Goal: Find specific page/section: Find specific page/section

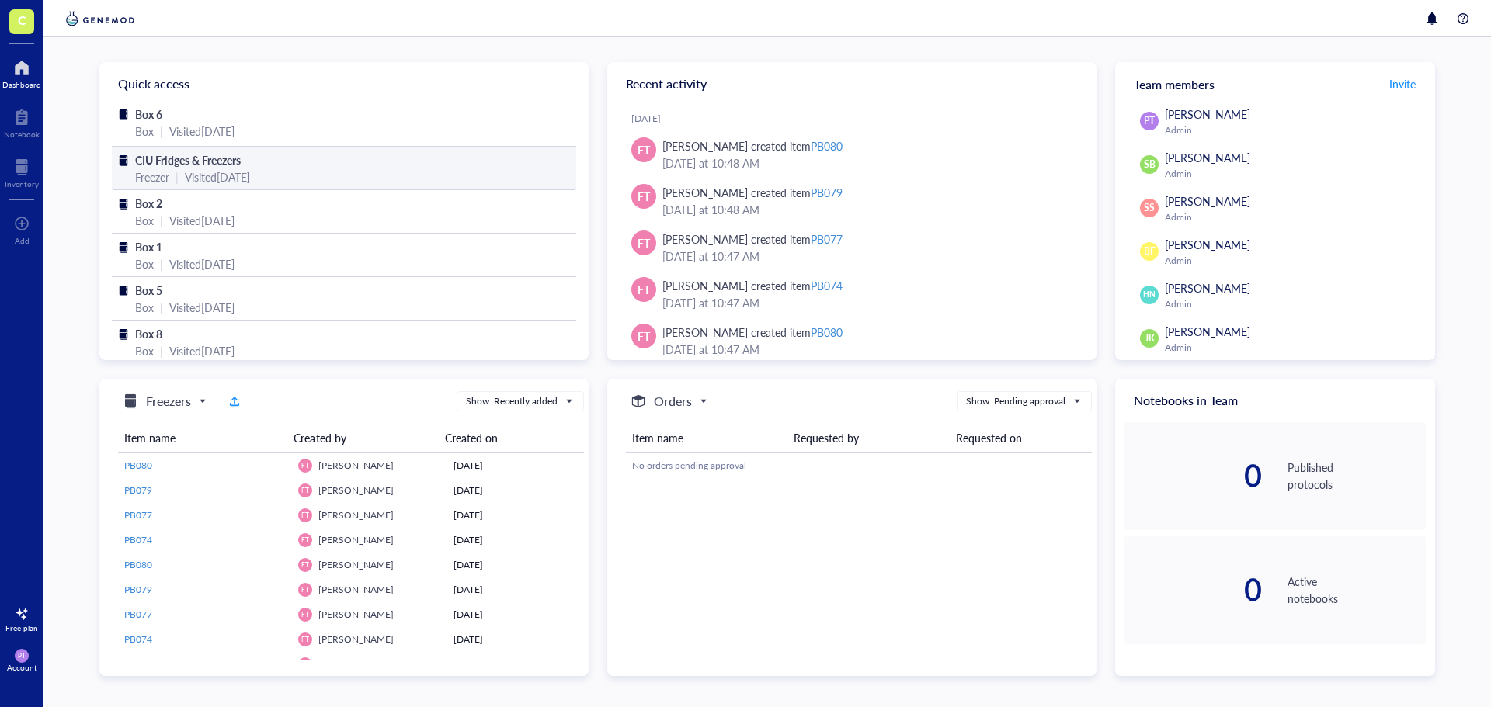
click at [220, 175] on div "Visited [DATE]" at bounding box center [217, 176] width 65 height 17
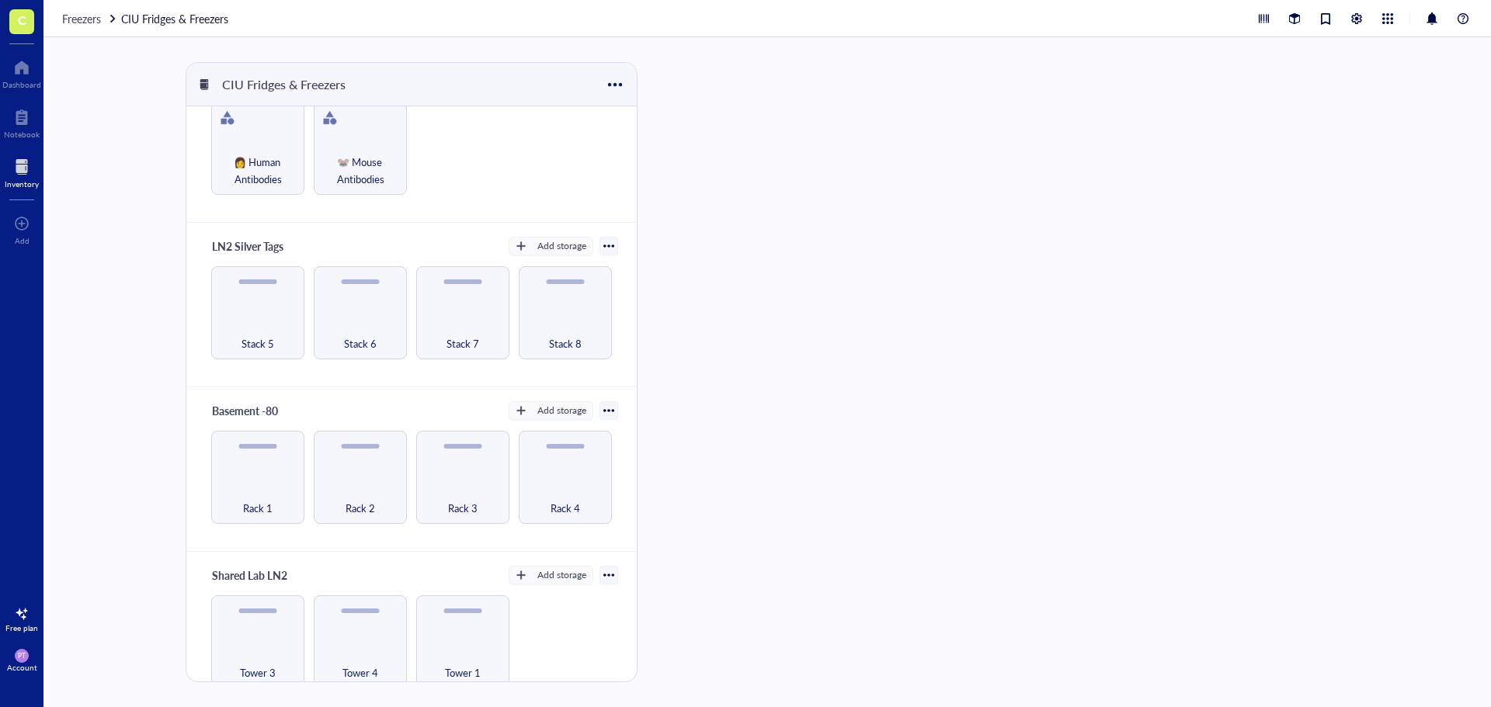
scroll to position [71, 0]
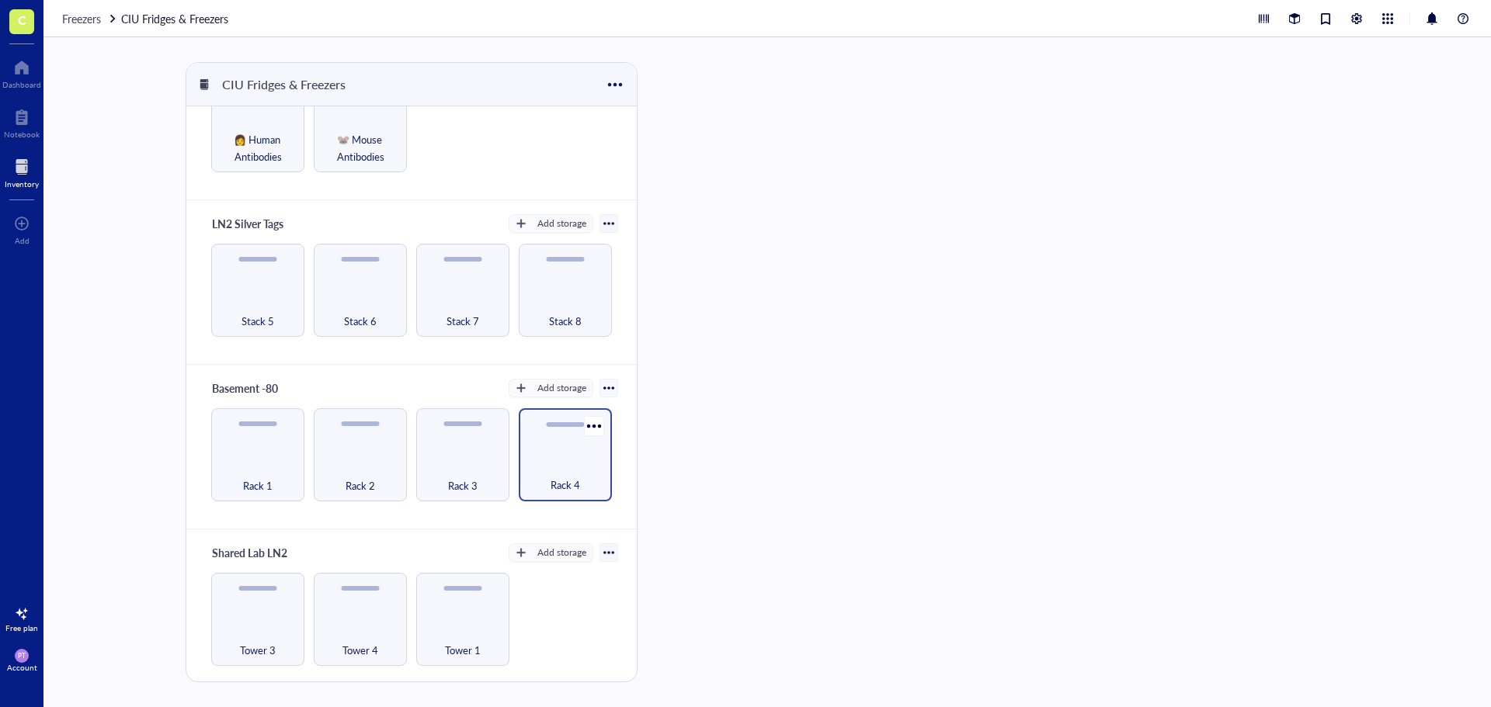
click at [564, 467] on div "Rack 4" at bounding box center [565, 477] width 78 height 34
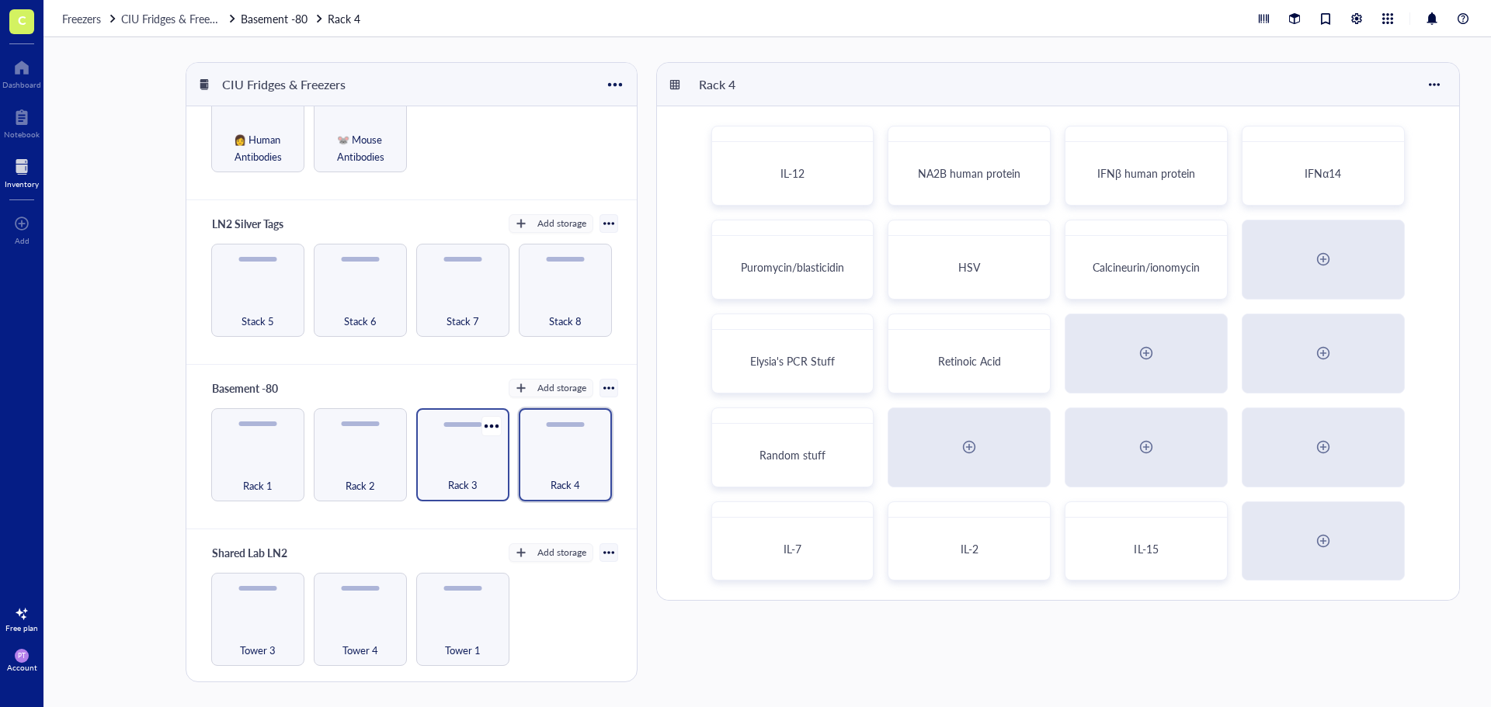
click at [488, 468] on div "Rack 3" at bounding box center [463, 477] width 78 height 34
click at [365, 478] on span "Rack 2" at bounding box center [360, 485] width 30 height 17
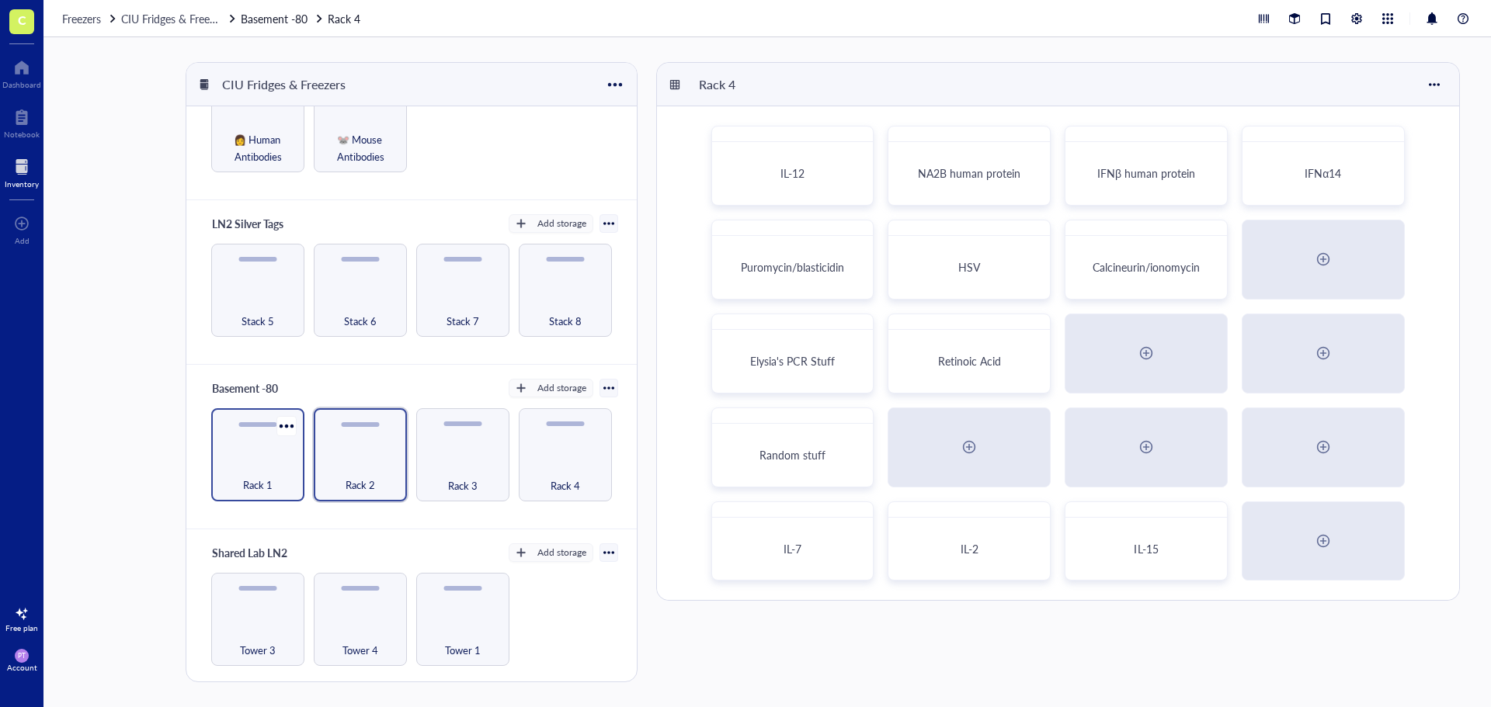
click at [268, 478] on span "Rack 1" at bounding box center [258, 485] width 30 height 17
click at [575, 476] on div "Rack 4" at bounding box center [565, 477] width 78 height 34
